Goal: Task Accomplishment & Management: Manage account settings

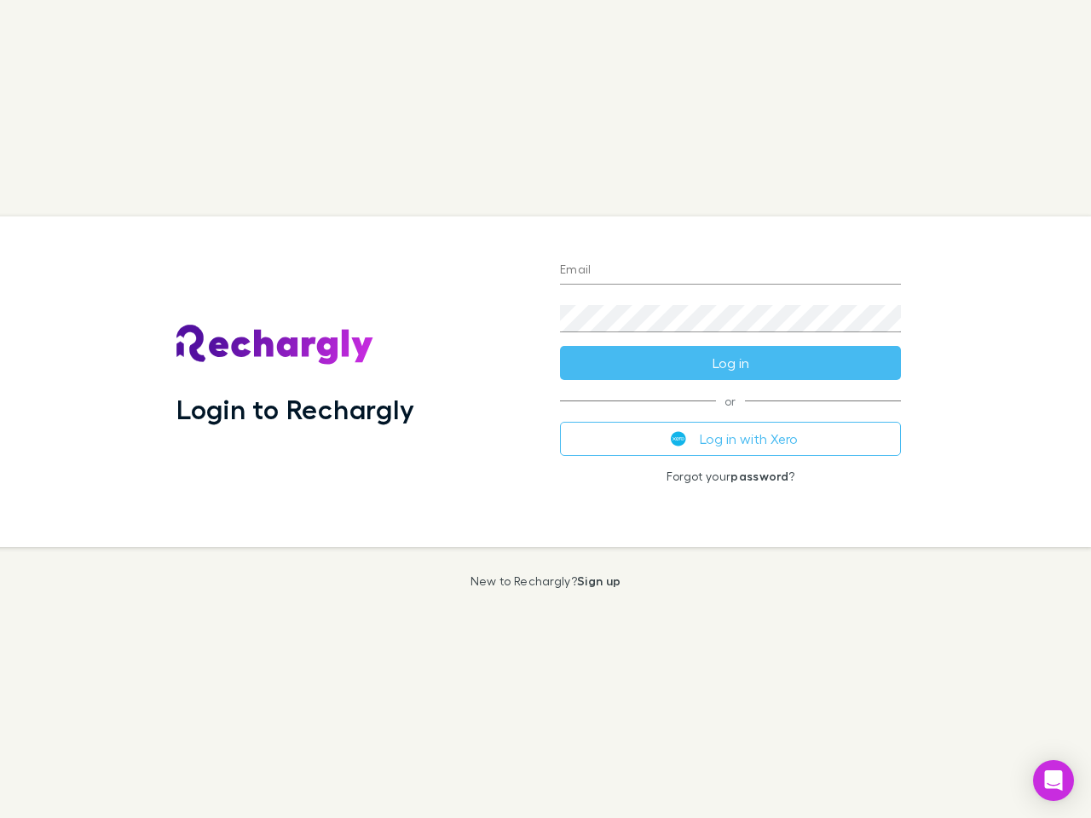
click at [546, 409] on div "Login to Rechargly" at bounding box center [355, 382] width 384 height 331
click at [731, 271] on input "Email" at bounding box center [730, 270] width 341 height 27
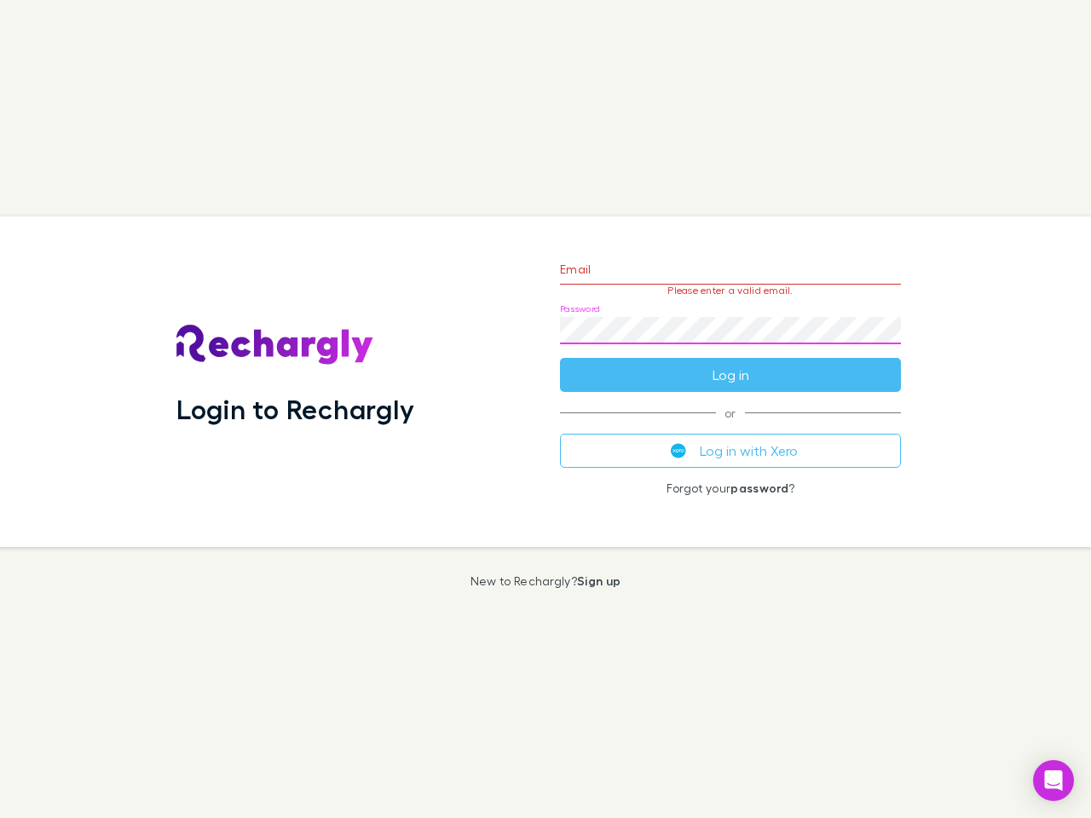
click at [731, 363] on form "Email Please enter a valid email. Password Log in" at bounding box center [730, 318] width 341 height 148
click at [731, 439] on div "Email Please enter a valid email. Password Log in or Log in with Xero Forgot yo…" at bounding box center [730, 382] width 368 height 331
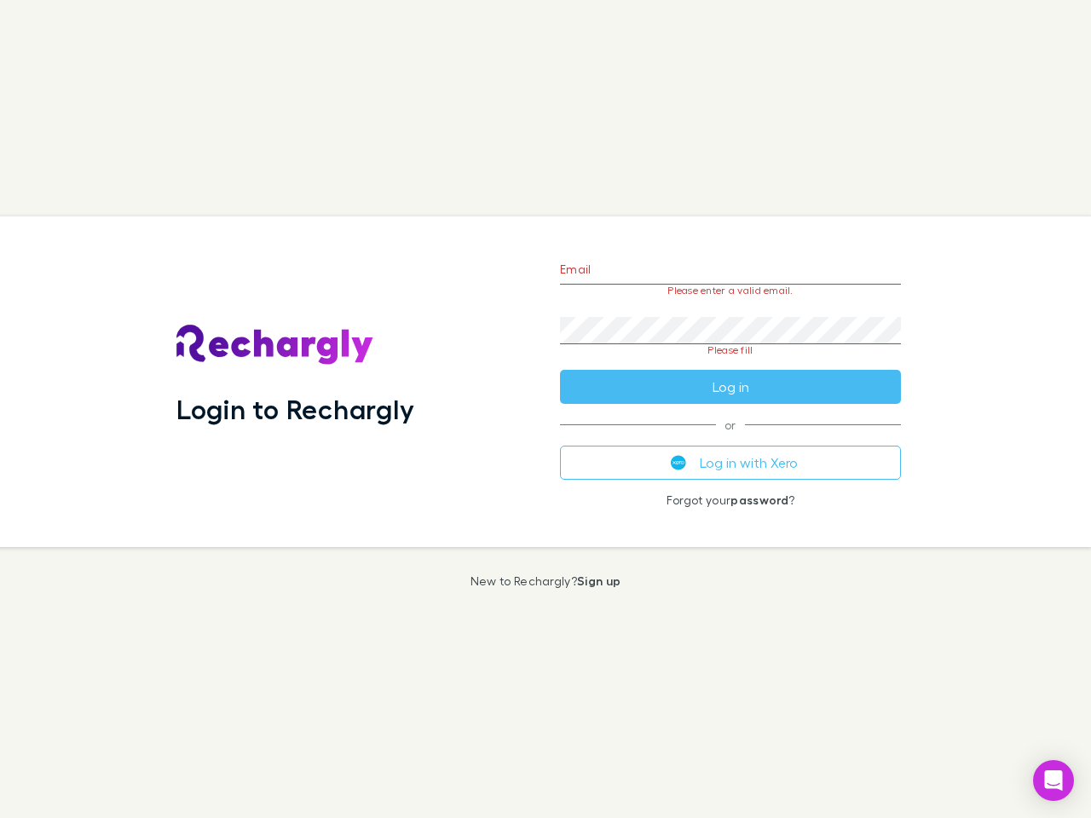
click at [1054, 781] on icon "Open Intercom Messenger" at bounding box center [1054, 781] width 18 height 20
